Goal: Browse casually

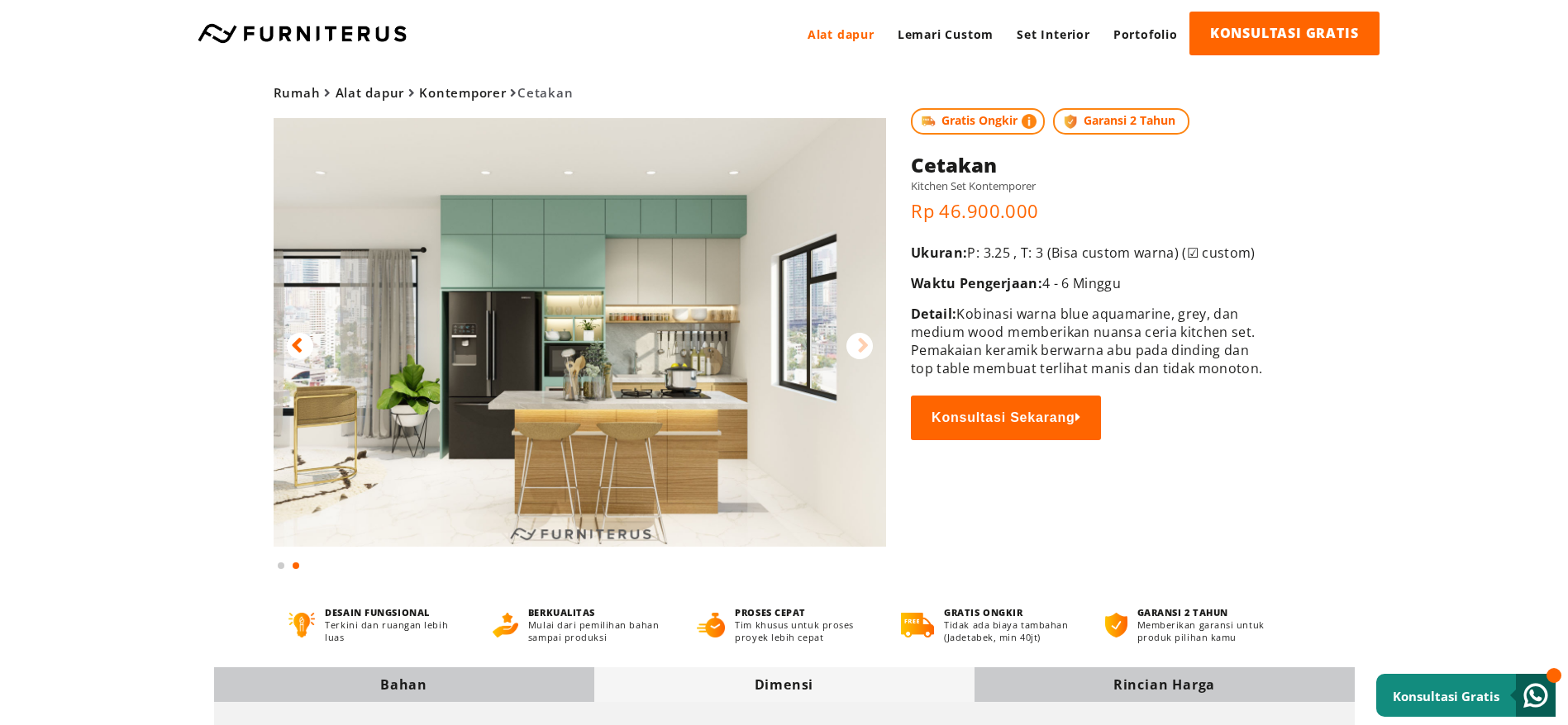
click at [459, 320] on img at bounding box center [580, 333] width 613 height 429
click at [291, 339] on icon at bounding box center [296, 345] width 11 height 24
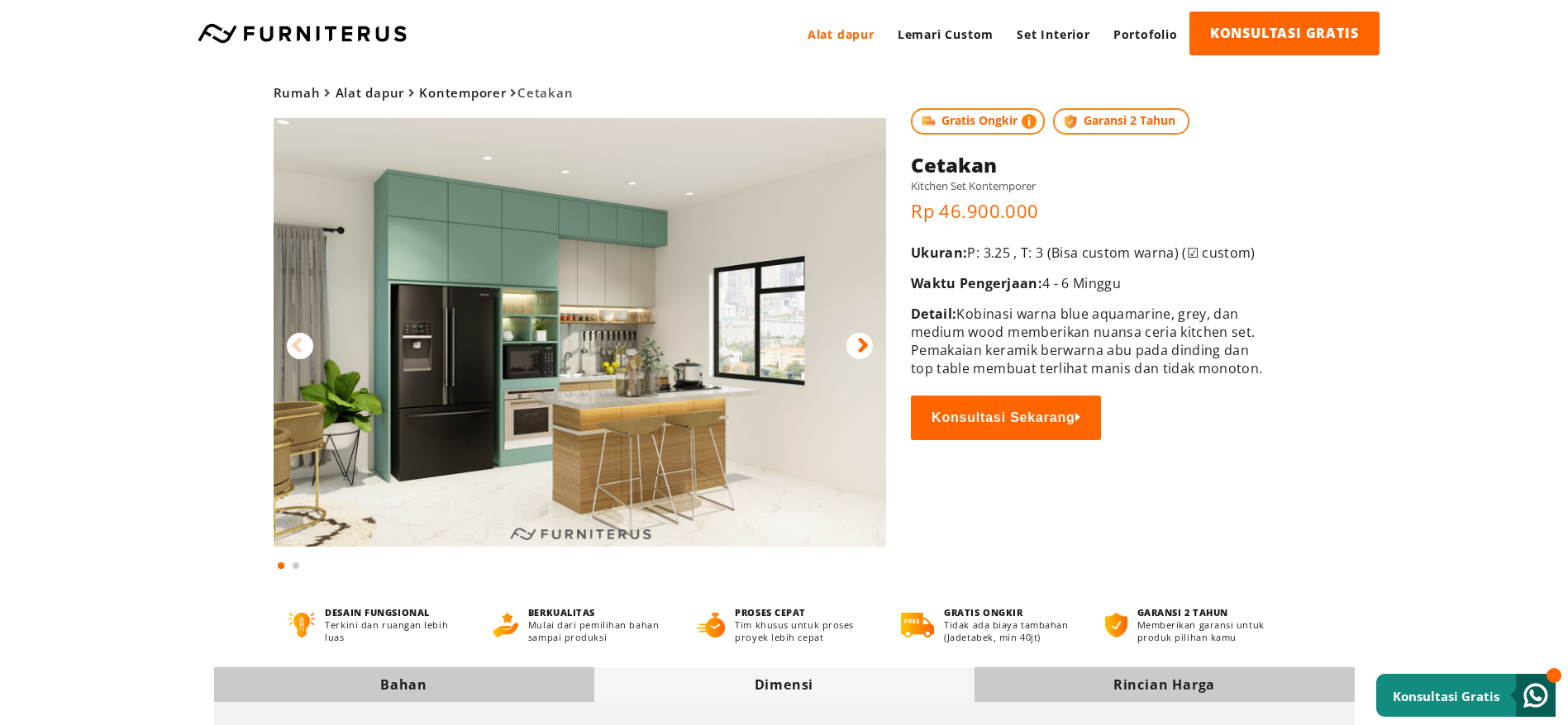
click at [548, 412] on img at bounding box center [580, 333] width 613 height 429
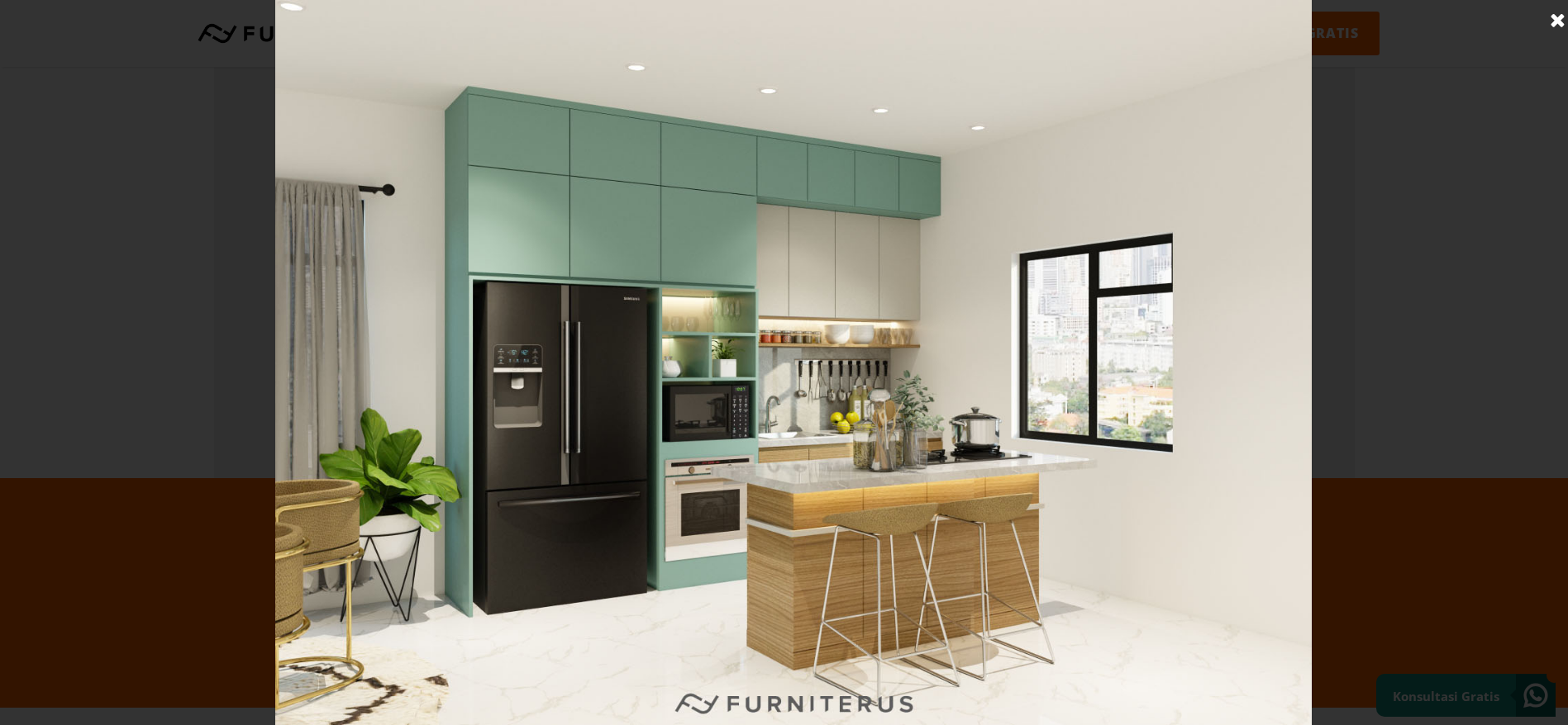
scroll to position [647, 0]
click at [848, 399] on img at bounding box center [794, 362] width 1037 height 725
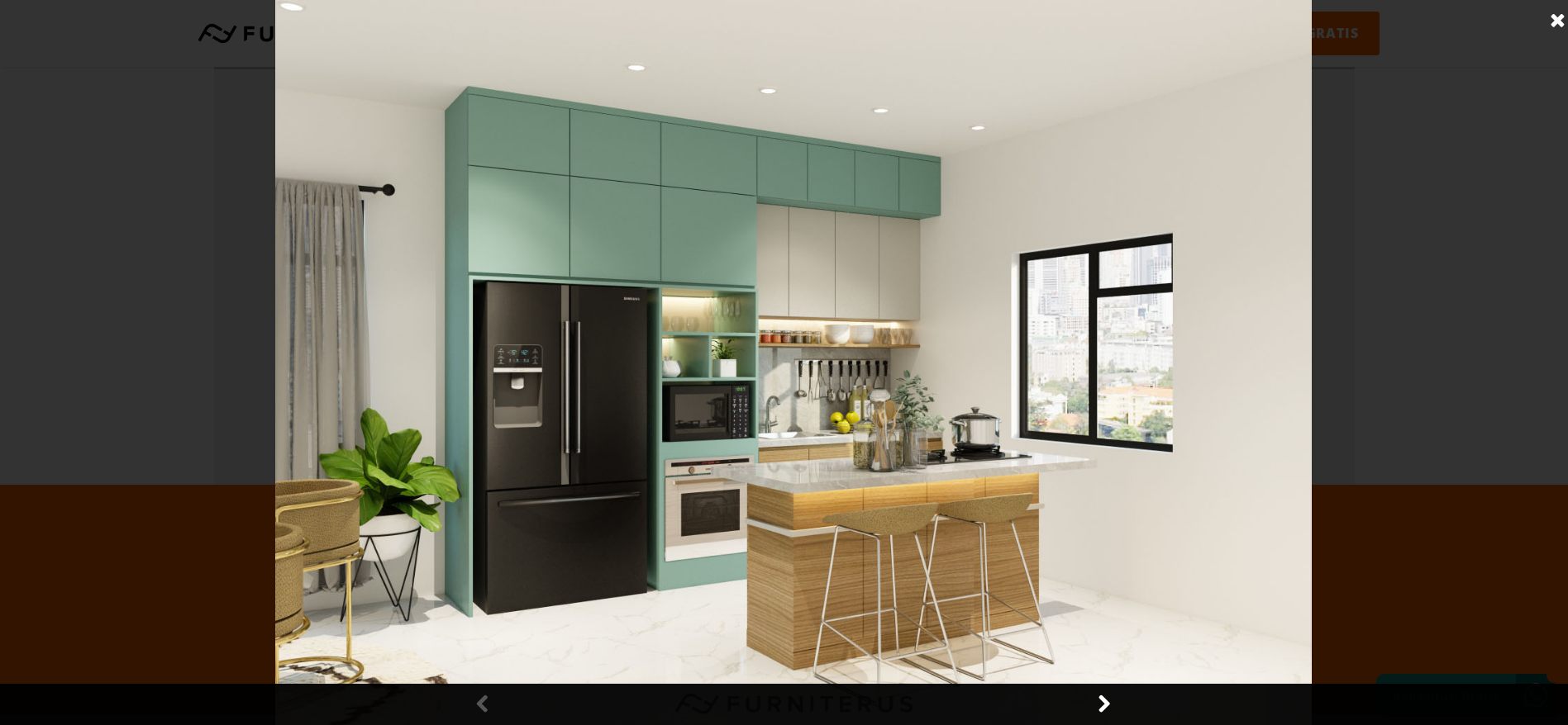
click at [848, 399] on img at bounding box center [794, 362] width 1037 height 725
click at [1100, 709] on link at bounding box center [1103, 704] width 41 height 41
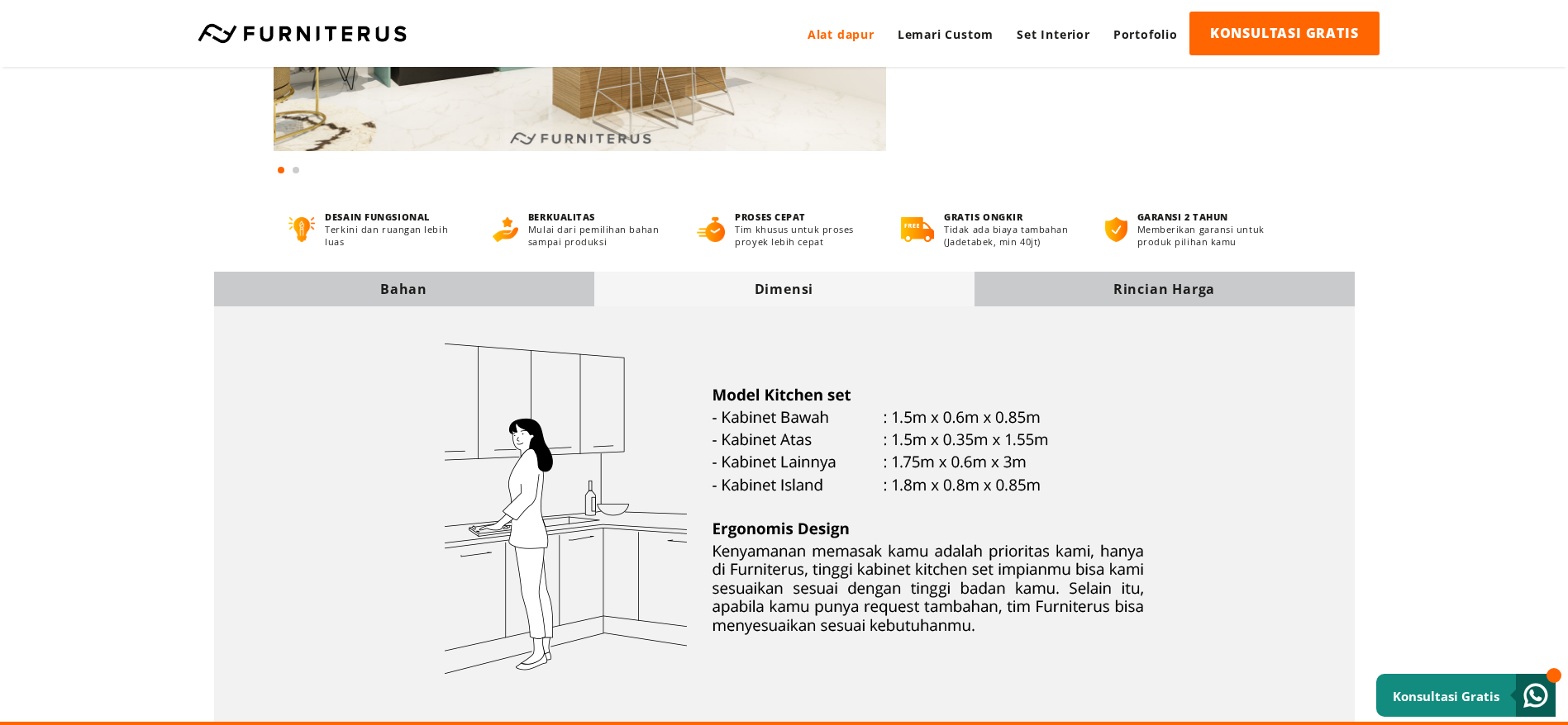
scroll to position [523, 0]
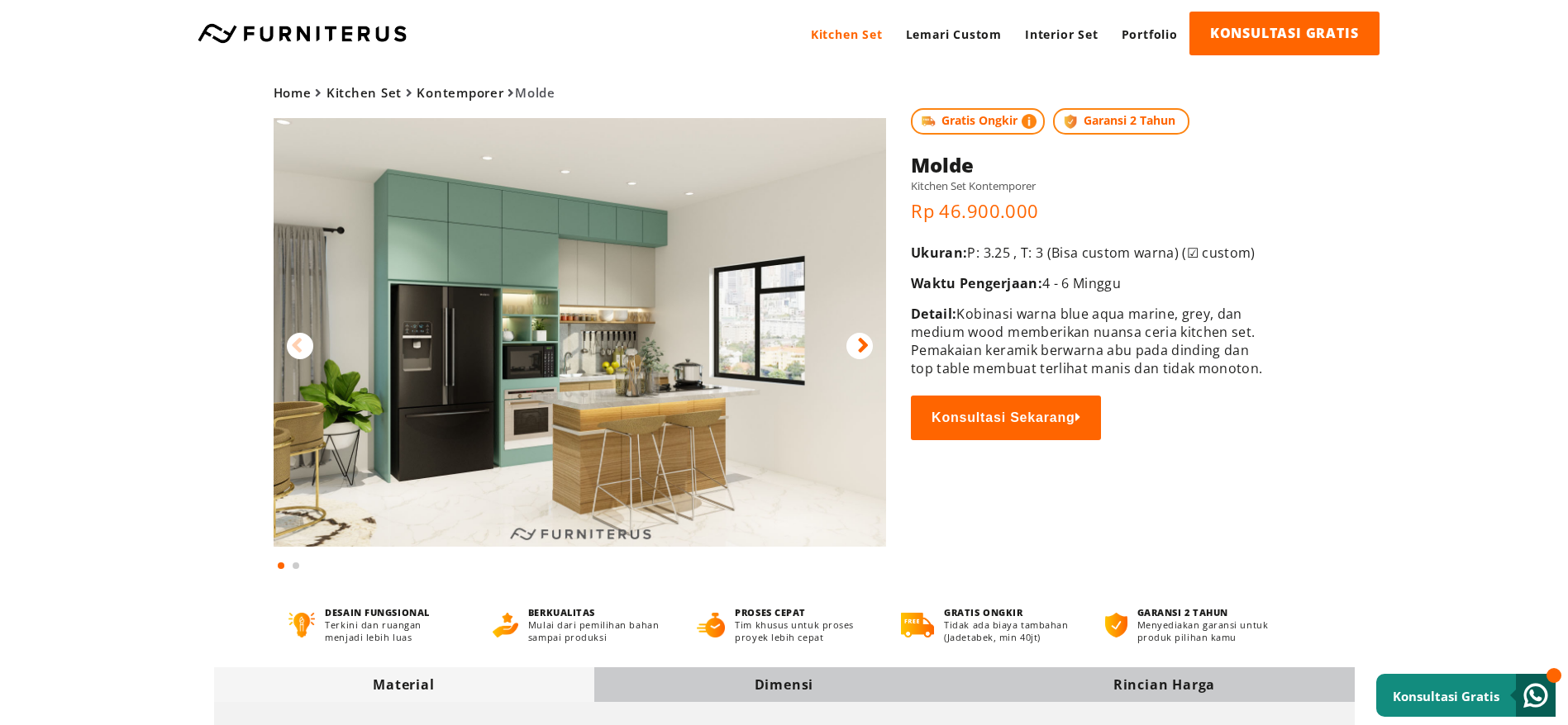
click at [863, 345] on icon at bounding box center [863, 345] width 11 height 24
